Goal: Task Accomplishment & Management: Manage account settings

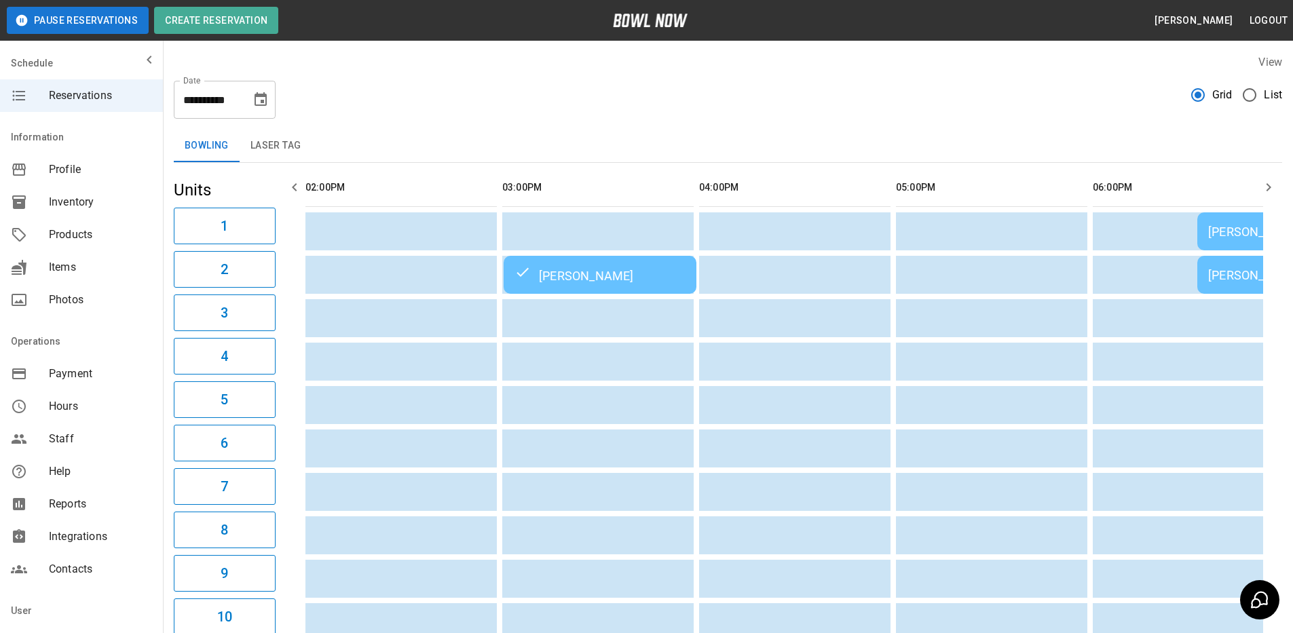
scroll to position [0, 787]
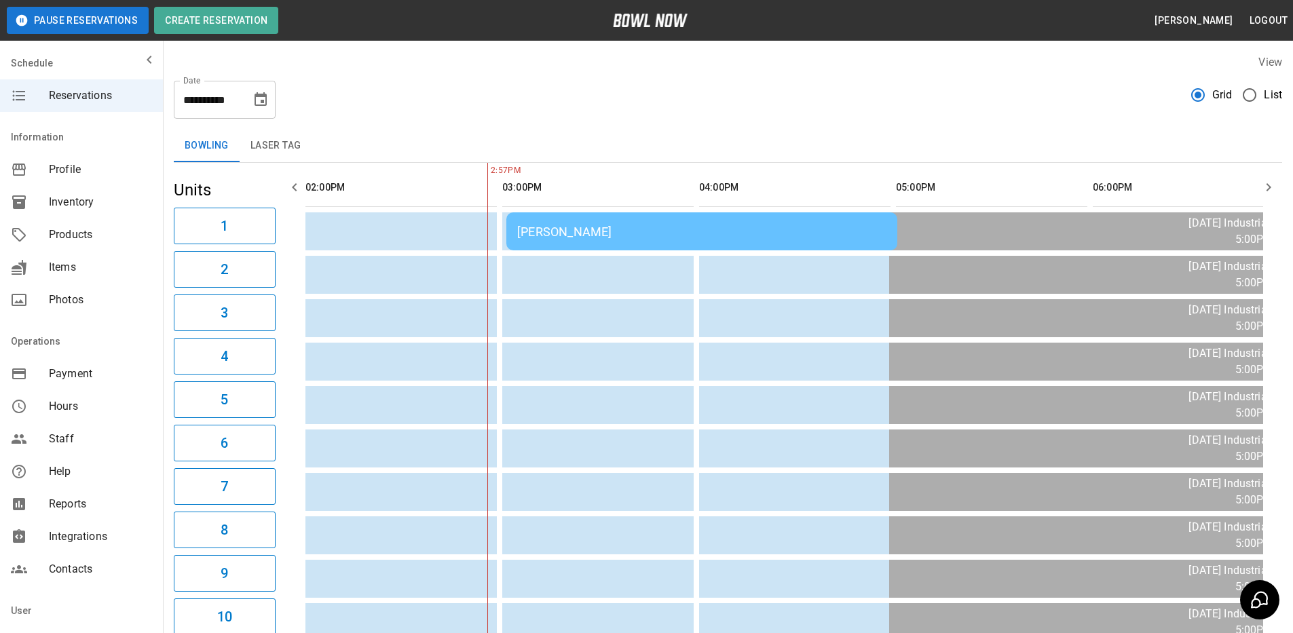
click at [650, 246] on td "[PERSON_NAME]" at bounding box center [701, 231] width 391 height 38
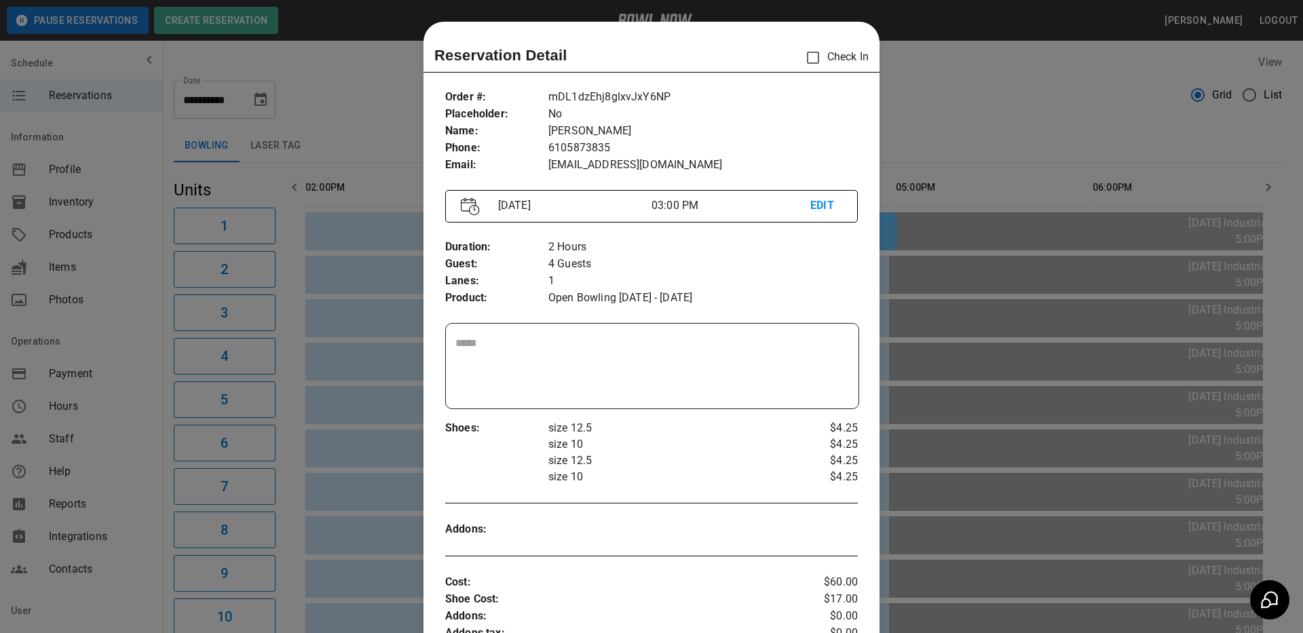
scroll to position [22, 0]
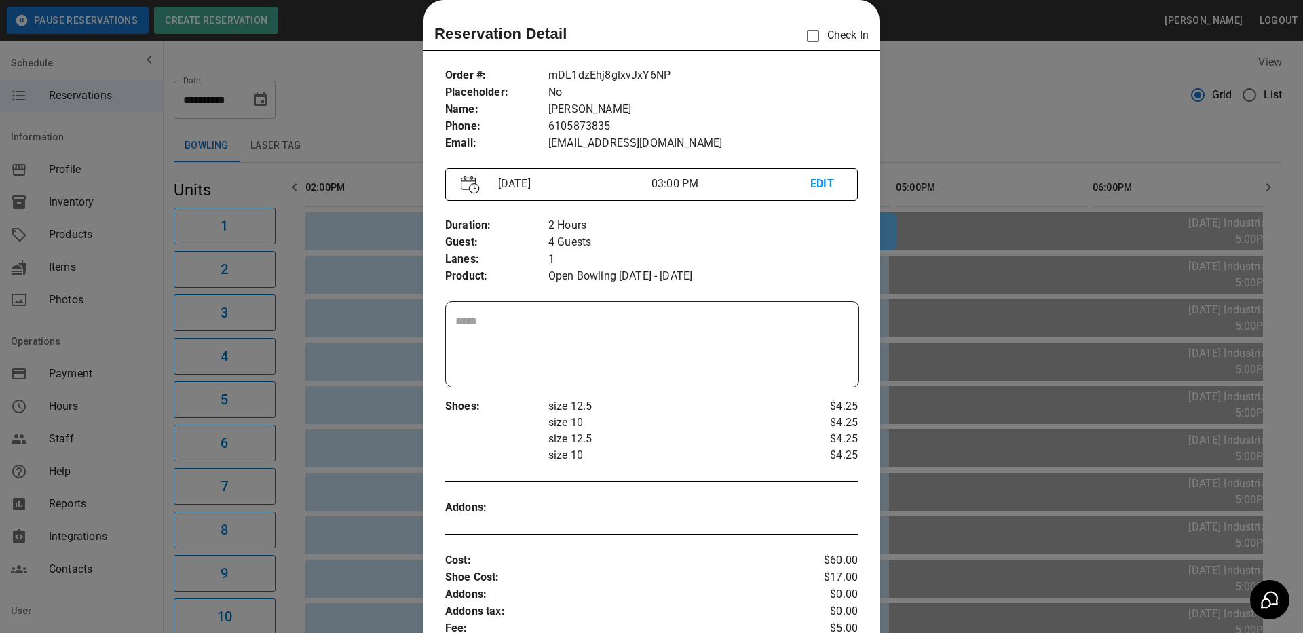
click at [1049, 396] on div at bounding box center [651, 316] width 1303 height 633
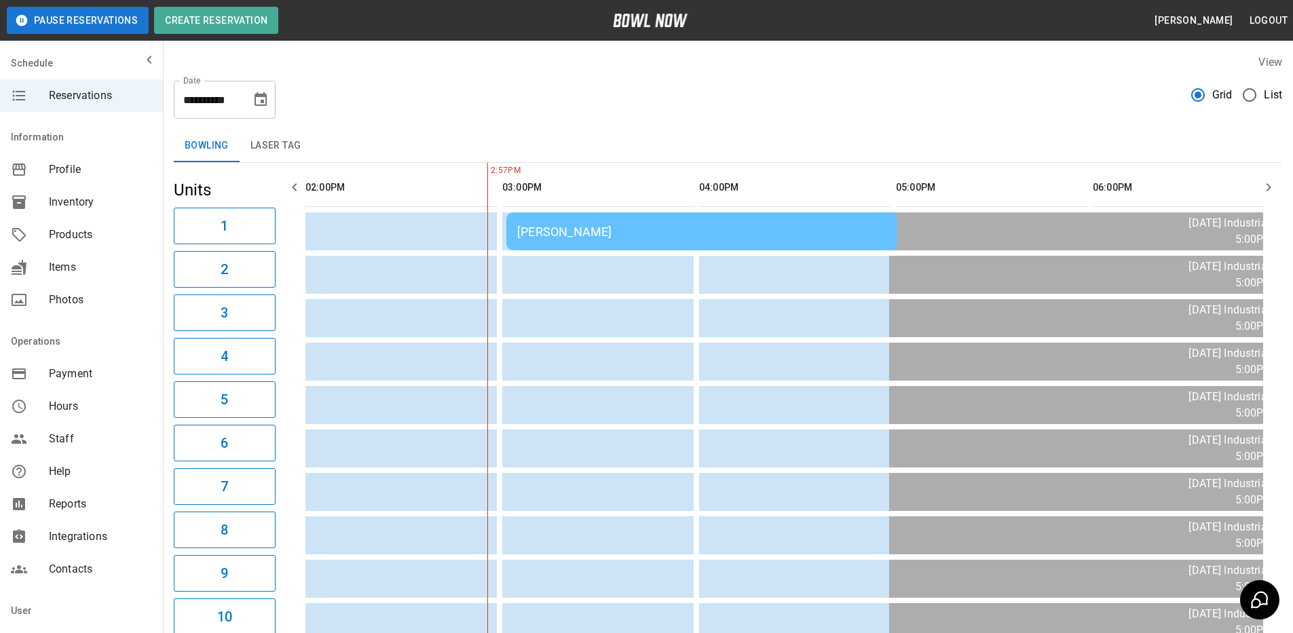
click at [706, 233] on div "[PERSON_NAME]" at bounding box center [701, 232] width 369 height 14
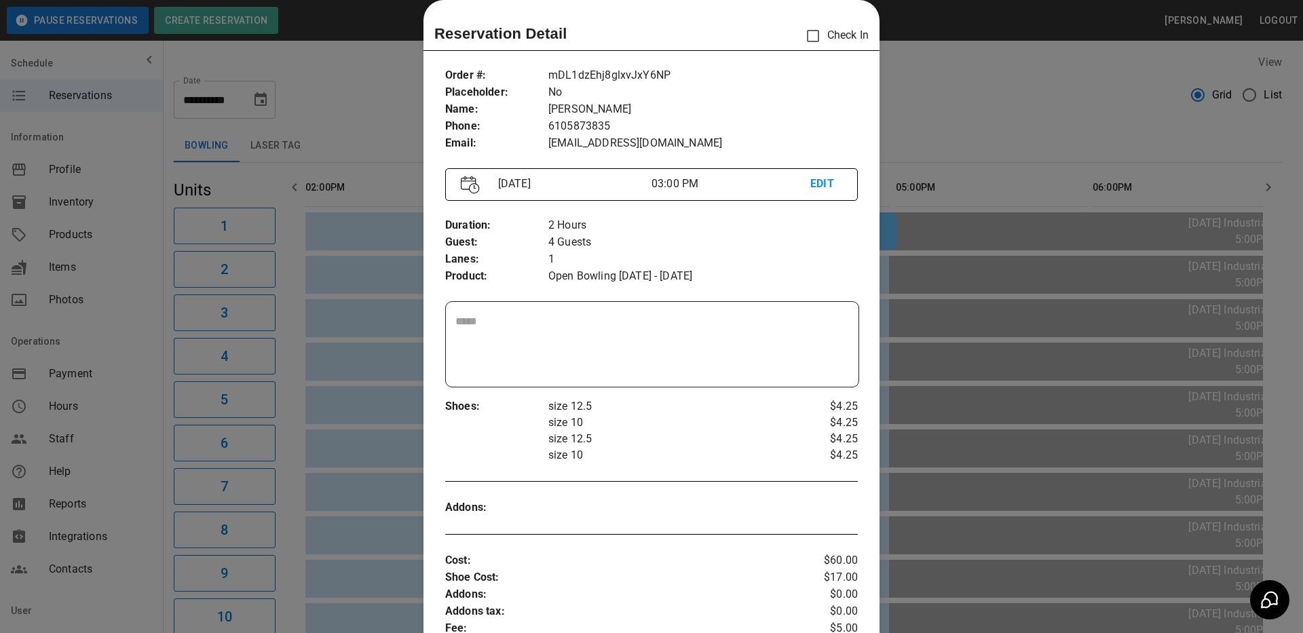
click at [934, 414] on div at bounding box center [651, 316] width 1303 height 633
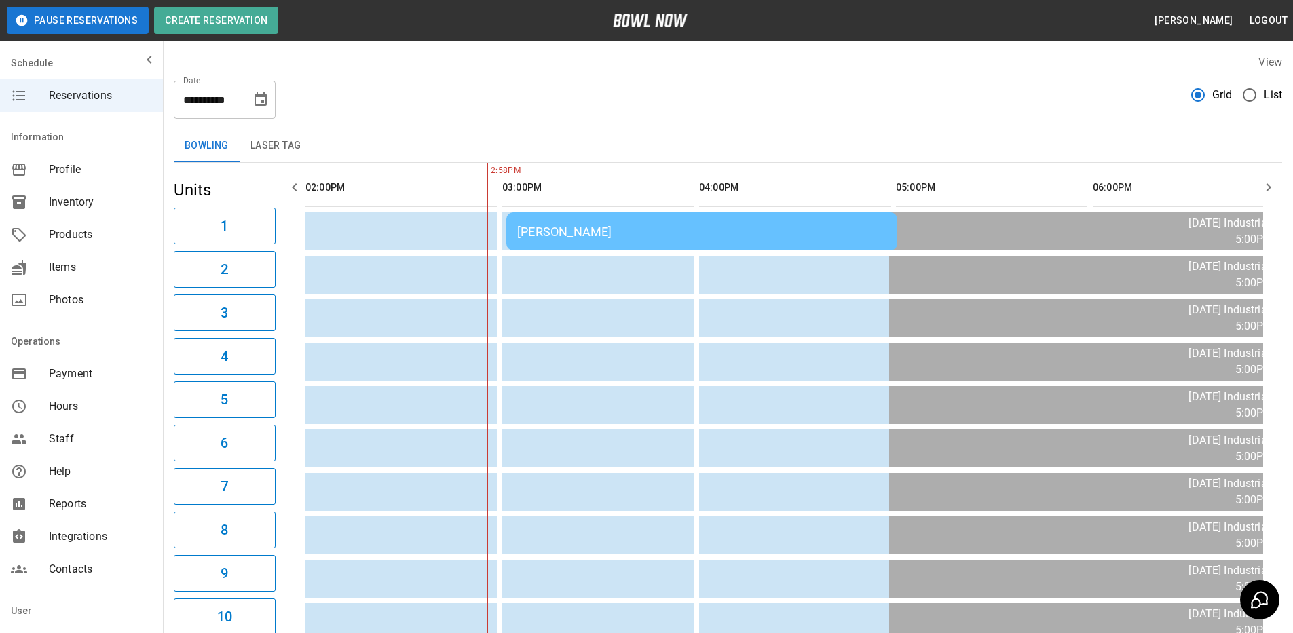
click at [597, 227] on div "[PERSON_NAME]" at bounding box center [701, 232] width 369 height 14
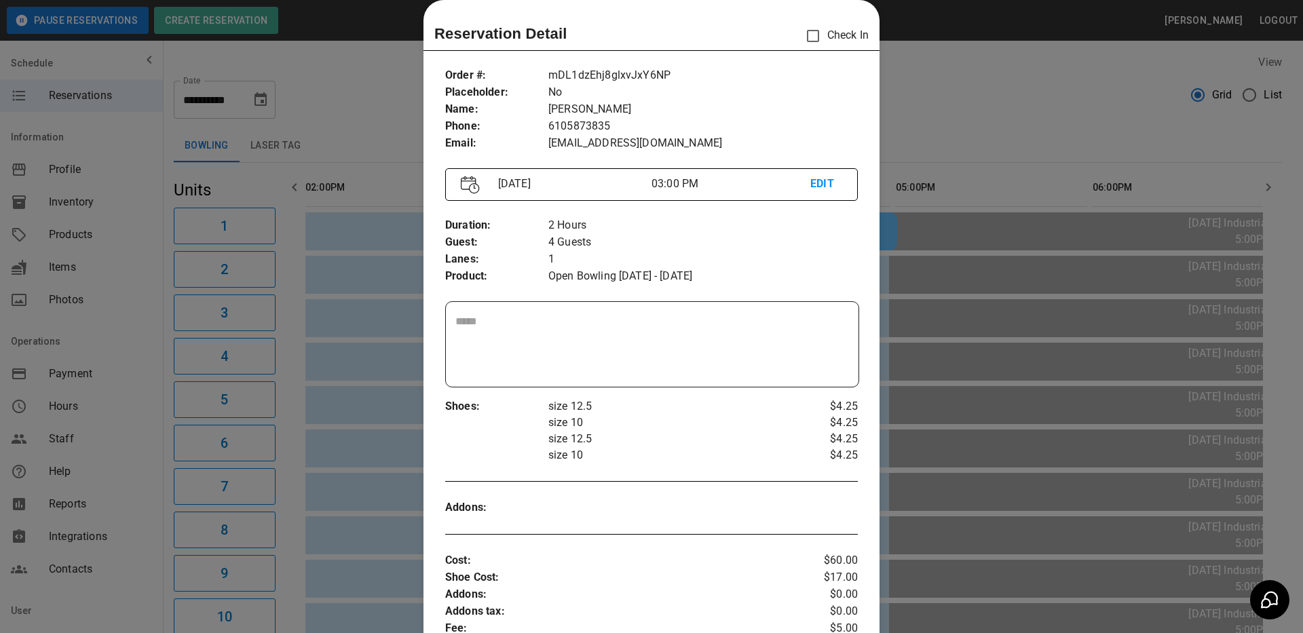
click at [830, 34] on p "Check In" at bounding box center [834, 36] width 70 height 29
